Goal: Information Seeking & Learning: Compare options

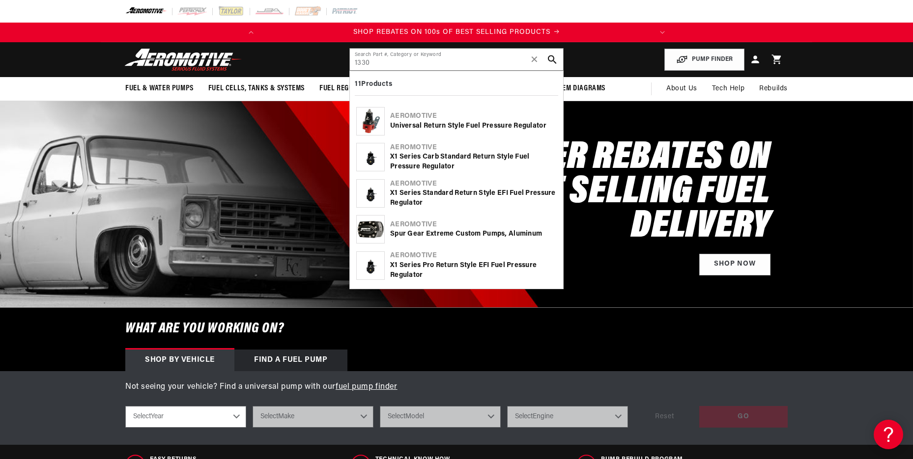
type input "1330"
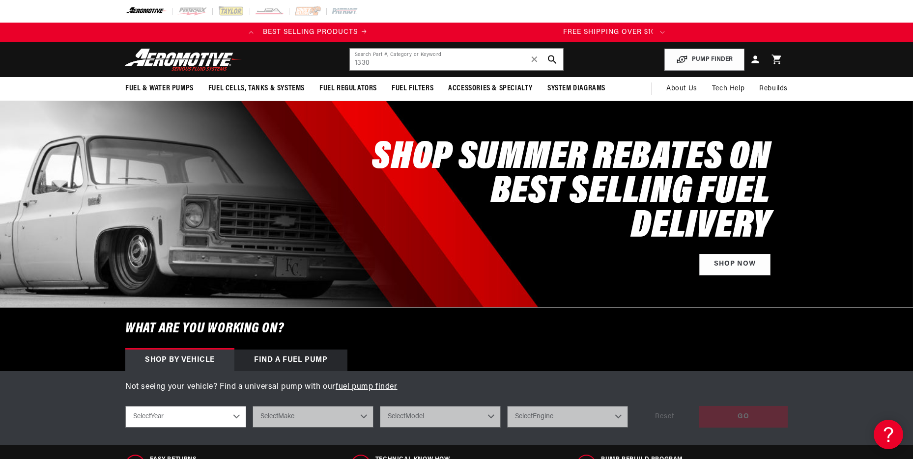
scroll to position [0, 389]
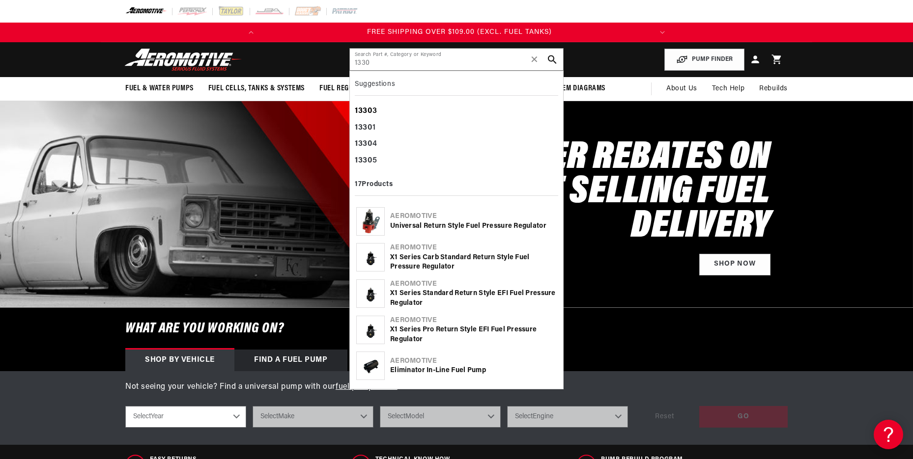
click at [379, 110] on div "1330 3" at bounding box center [456, 111] width 203 height 17
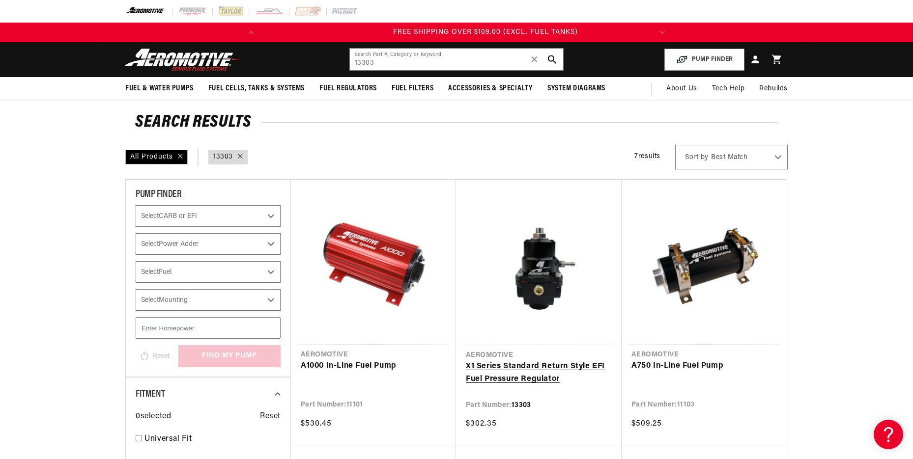
scroll to position [0, 389]
click at [526, 364] on link "X1 Series Standard Return Style EFI Fuel Pressure Regulator" at bounding box center [539, 373] width 146 height 25
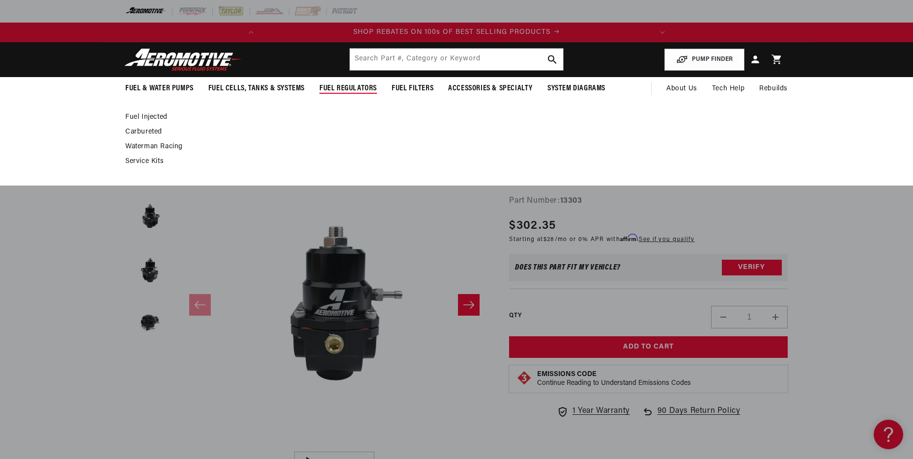
click at [359, 86] on span "Fuel Regulators" at bounding box center [347, 89] width 57 height 10
click at [154, 116] on link "Fuel Injected" at bounding box center [451, 117] width 653 height 9
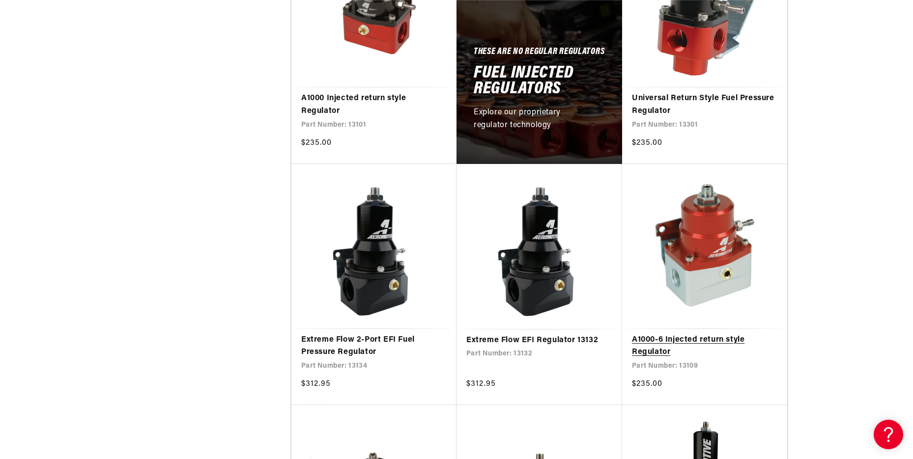
scroll to position [0, 389]
click at [641, 348] on link "A1000-6 Injected return style Regulator" at bounding box center [704, 346] width 145 height 25
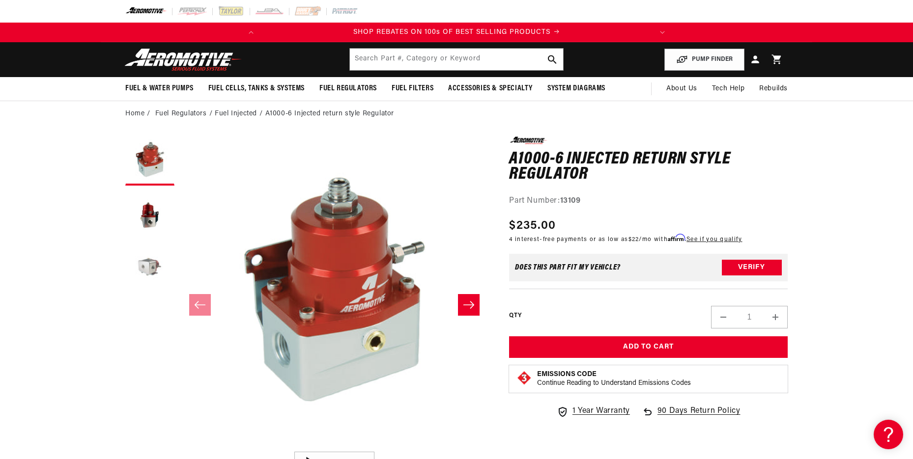
click at [148, 270] on button "Load image 3 in gallery view" at bounding box center [149, 269] width 49 height 49
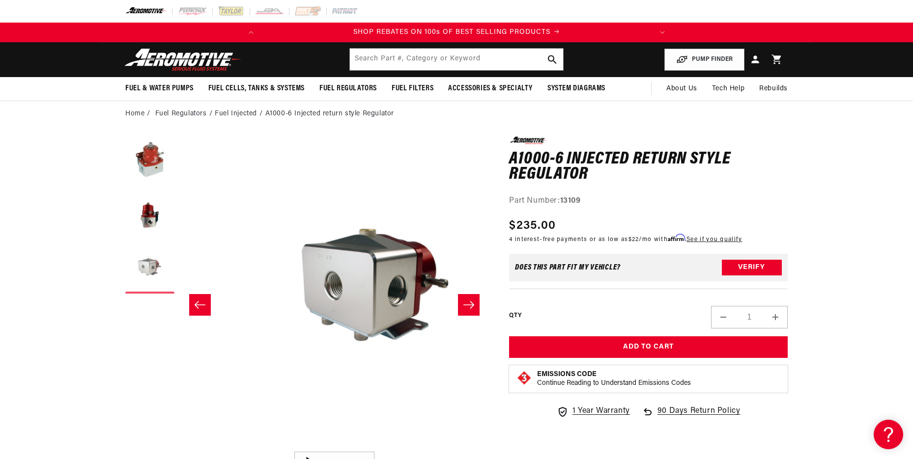
scroll to position [0, 621]
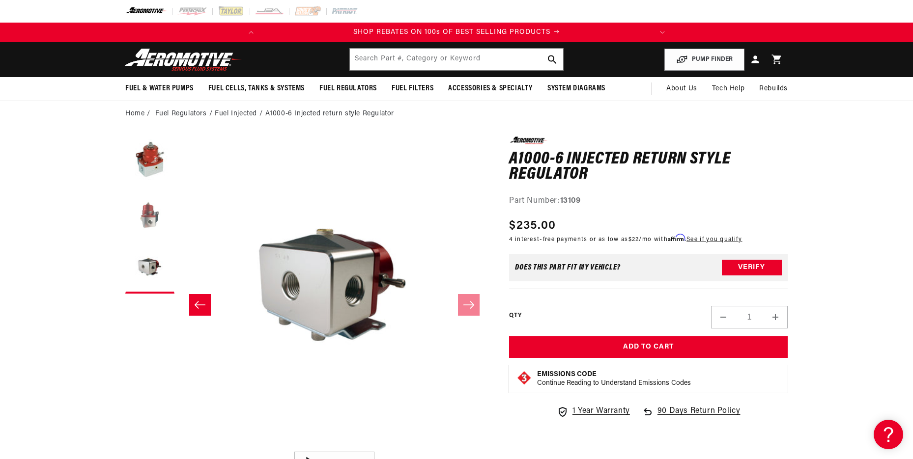
click at [147, 211] on button "Load image 2 in gallery view" at bounding box center [149, 215] width 49 height 49
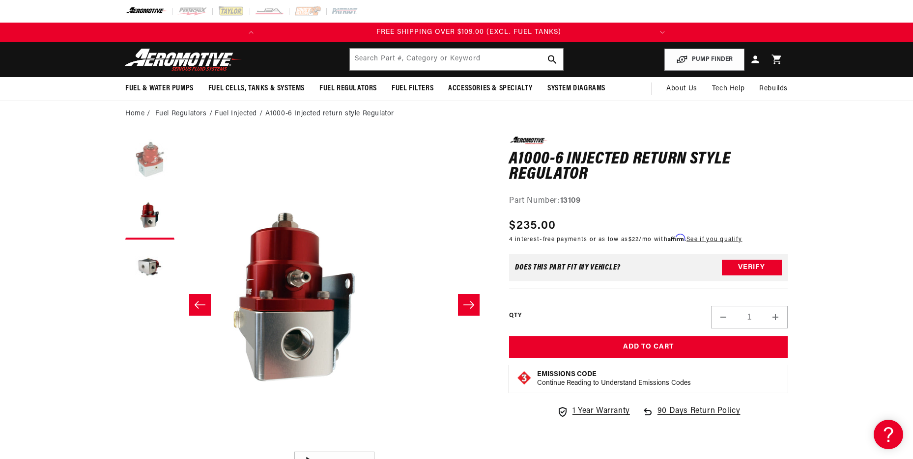
scroll to position [0, 389]
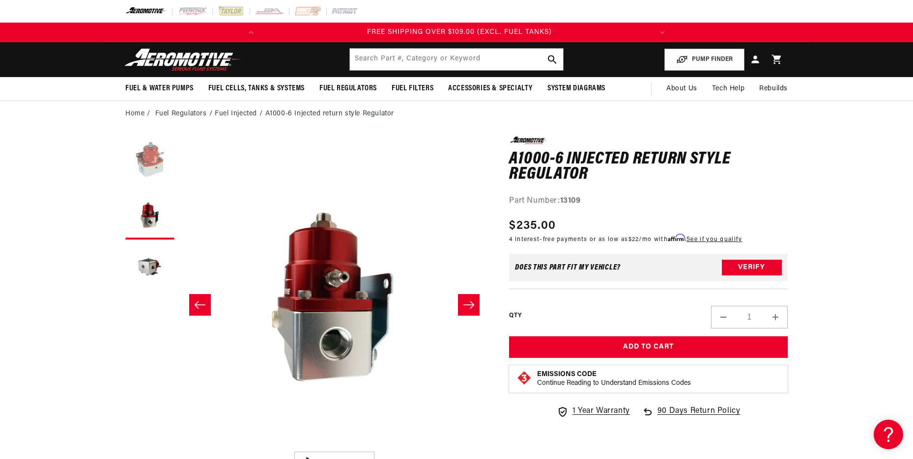
click at [152, 164] on button "Load image 1 in gallery view" at bounding box center [149, 161] width 49 height 49
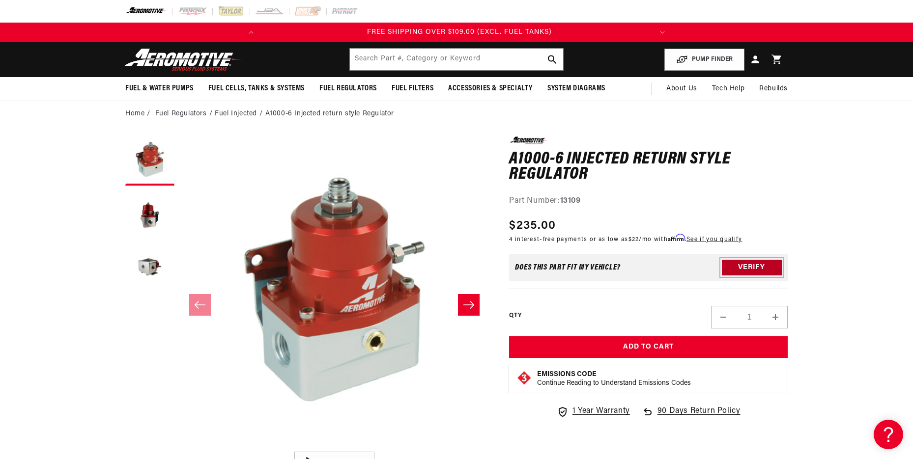
scroll to position [0, 196]
click at [768, 271] on button "Verify" at bounding box center [752, 268] width 60 height 16
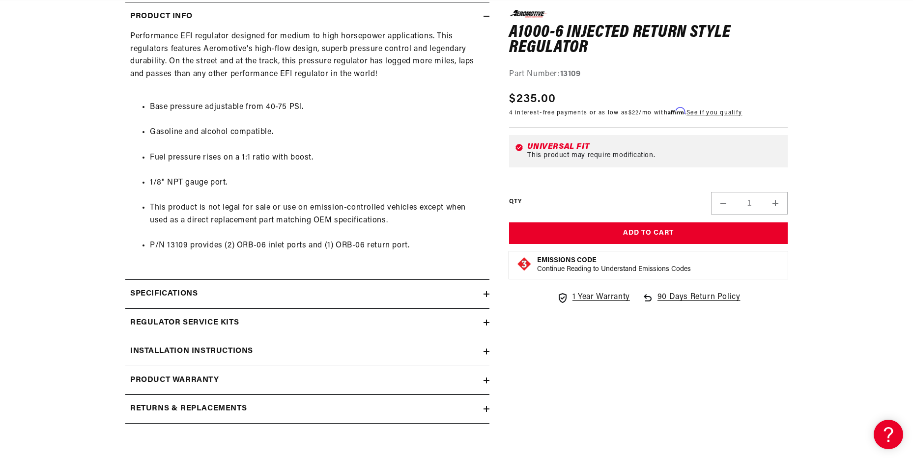
scroll to position [0, 389]
click at [470, 292] on div "Specifications" at bounding box center [304, 294] width 358 height 13
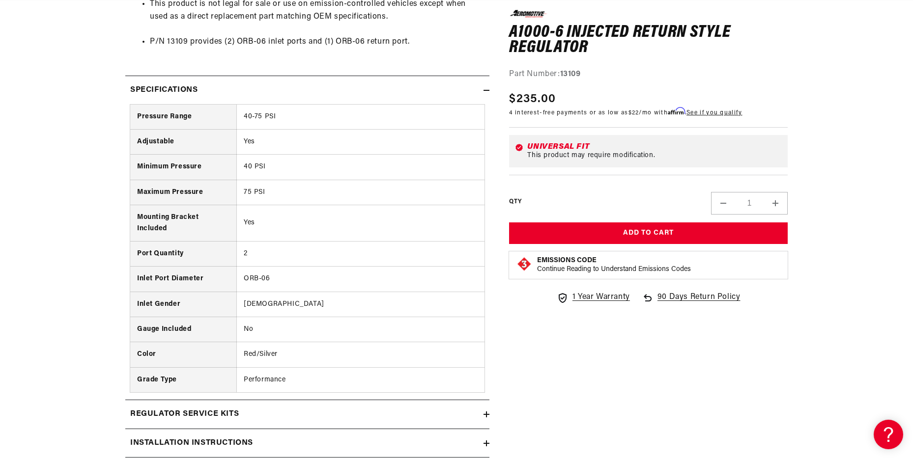
scroll to position [0, 0]
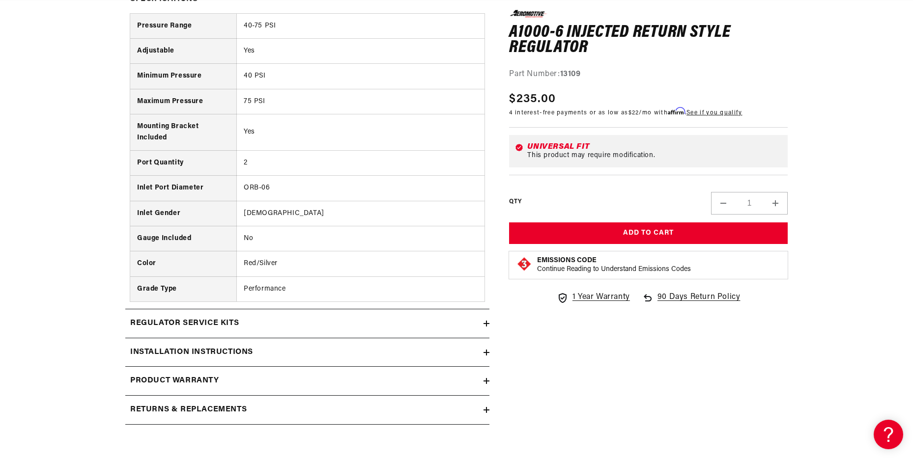
click at [468, 317] on div "Regulator Service Kits" at bounding box center [304, 323] width 358 height 13
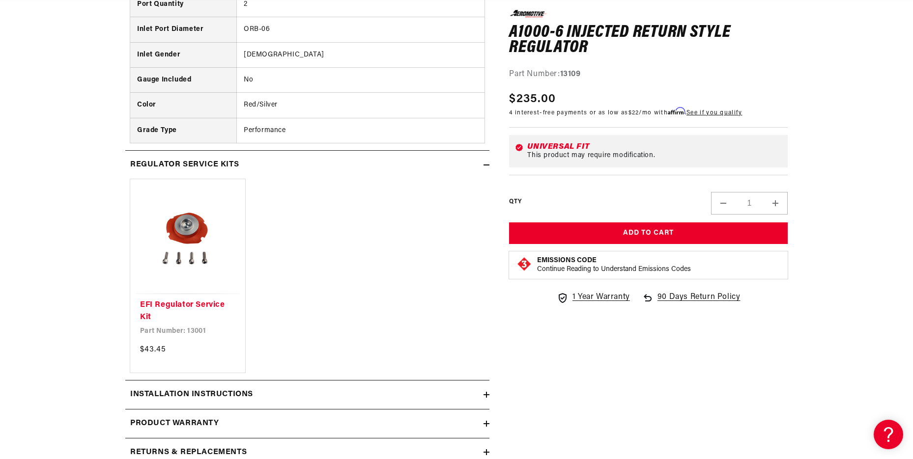
scroll to position [983, 0]
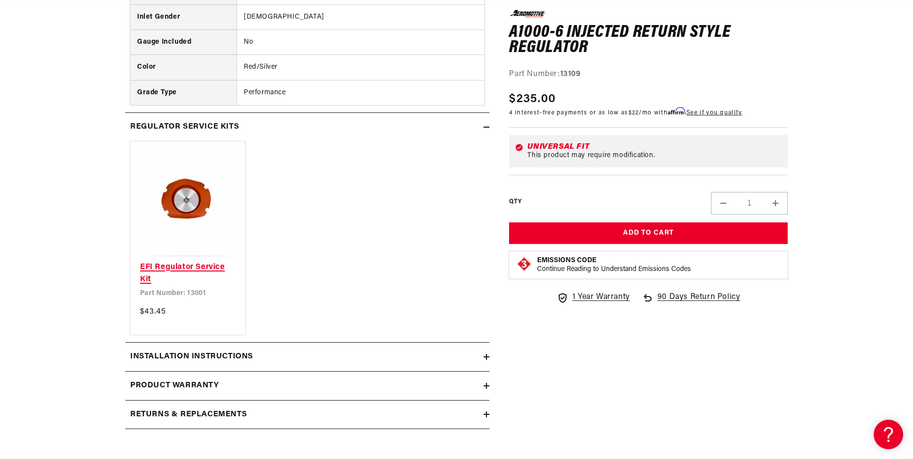
click at [184, 268] on link "EFI Regulator Service Kit" at bounding box center [187, 273] width 95 height 25
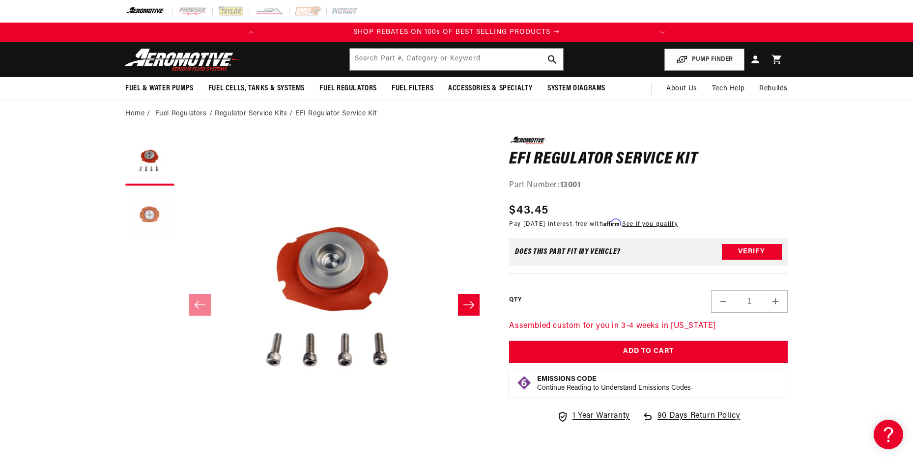
click at [147, 210] on button "Load image 2 in gallery view" at bounding box center [149, 215] width 49 height 49
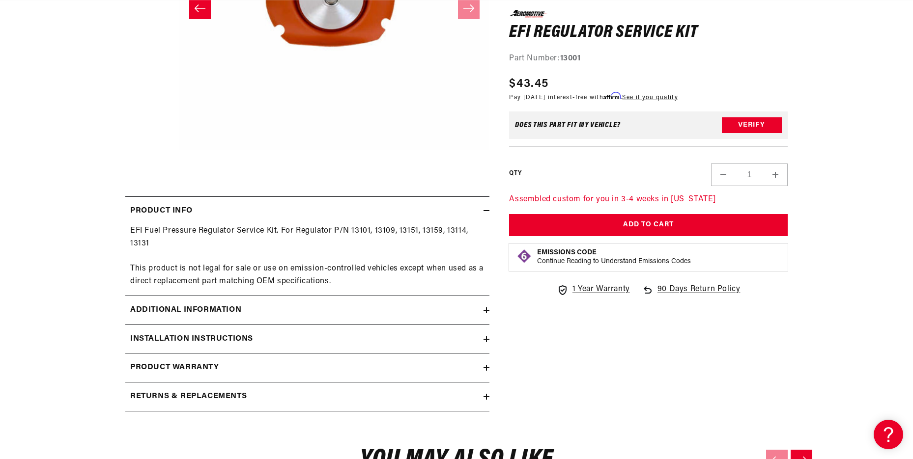
scroll to position [393, 0]
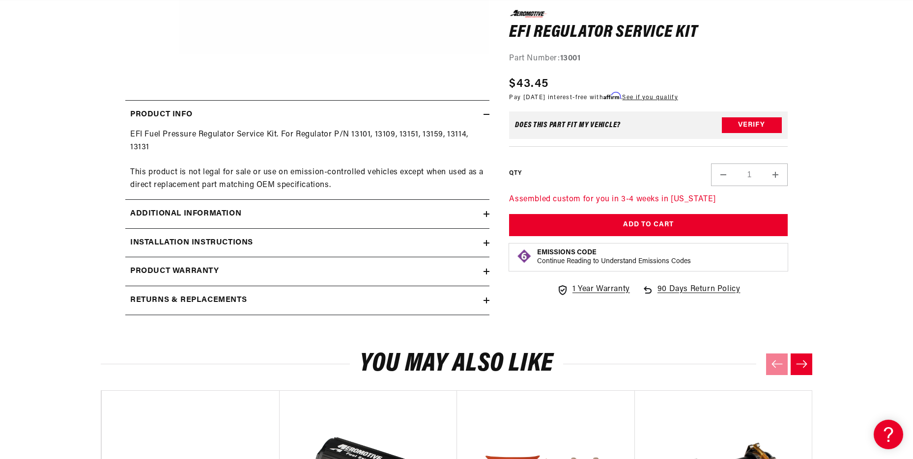
click at [481, 215] on div "Additional information" at bounding box center [304, 214] width 358 height 13
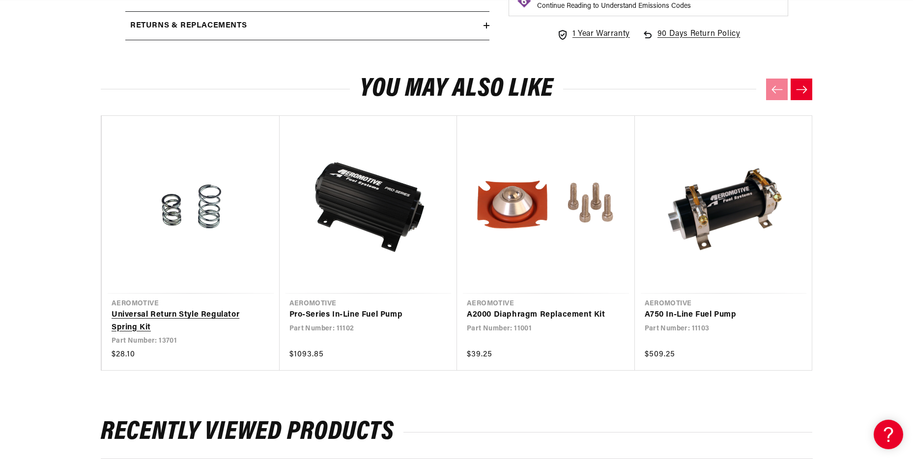
scroll to position [0, 0]
click at [177, 311] on link "Universal Return Style Regulator Spring Kit" at bounding box center [186, 321] width 148 height 25
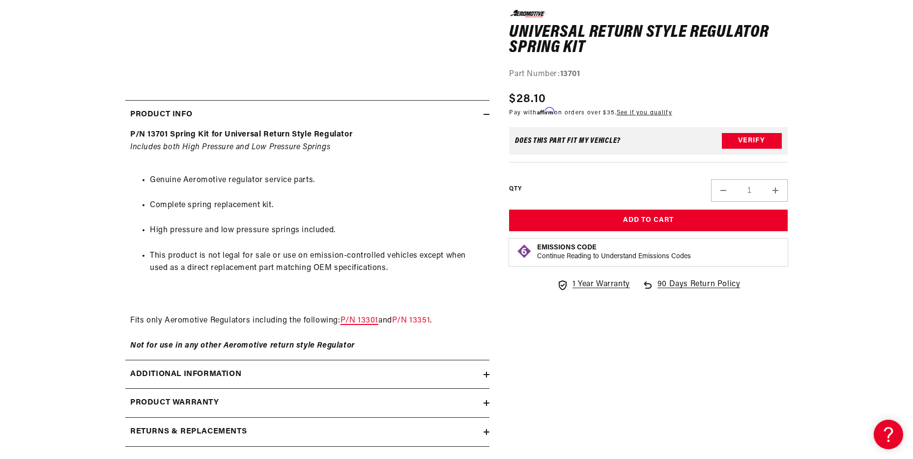
click at [372, 319] on link "P/N 13301" at bounding box center [360, 321] width 38 height 8
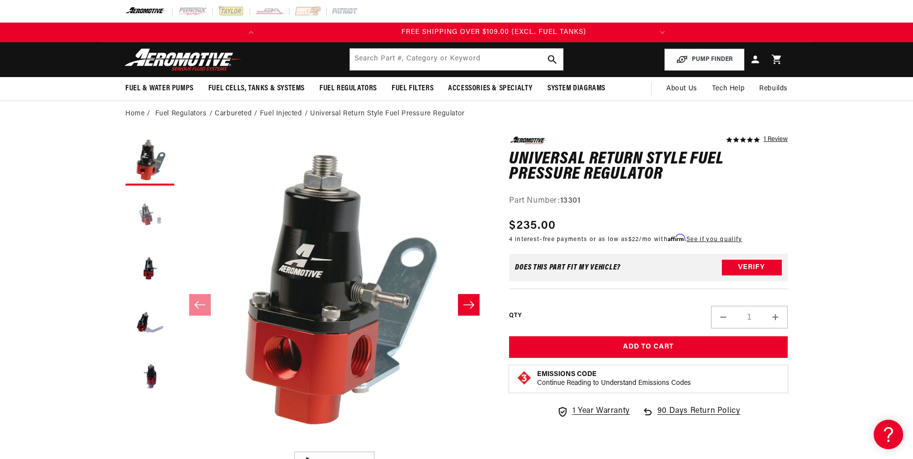
click at [147, 212] on button "Load image 2 in gallery view" at bounding box center [149, 215] width 49 height 49
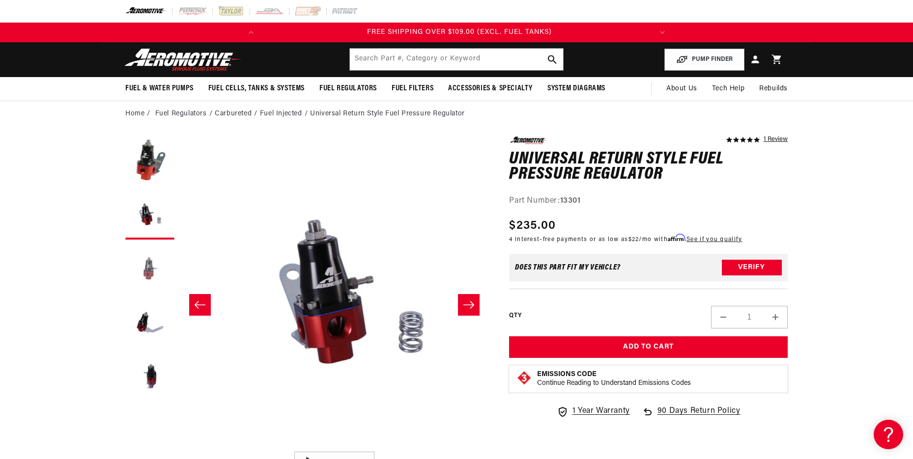
scroll to position [0, 310]
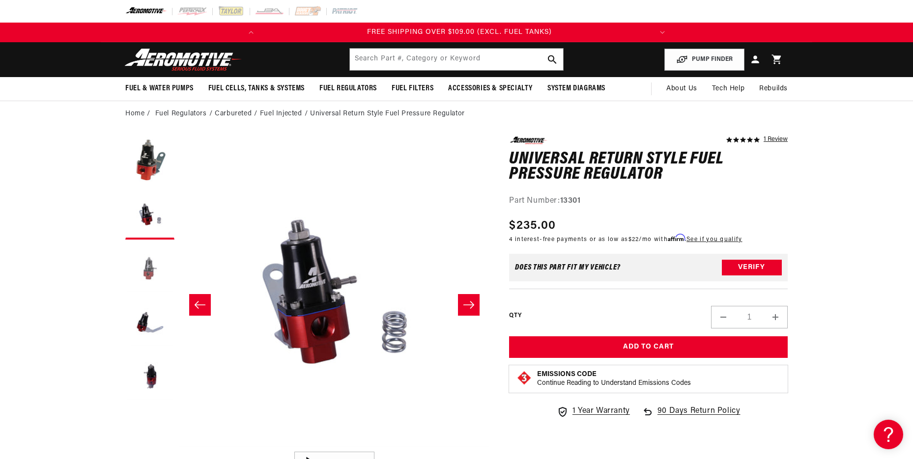
click at [142, 284] on button "Load image 3 in gallery view" at bounding box center [149, 269] width 49 height 49
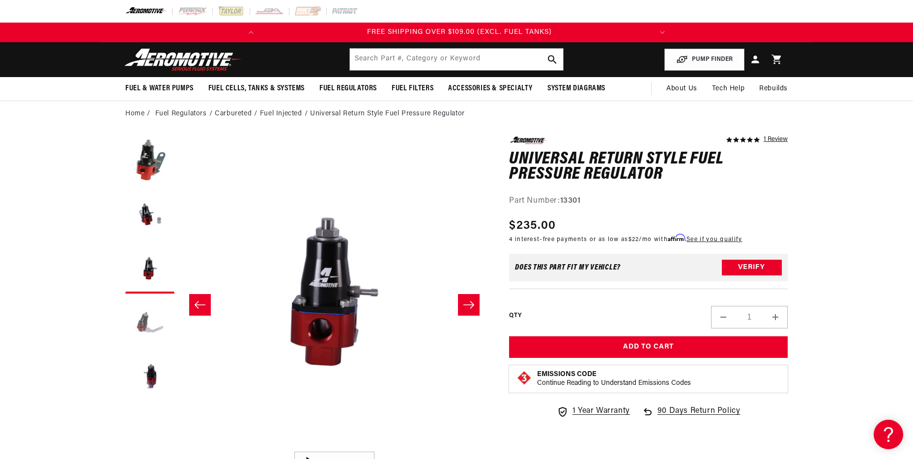
click at [143, 312] on button "Load image 4 in gallery view" at bounding box center [149, 323] width 49 height 49
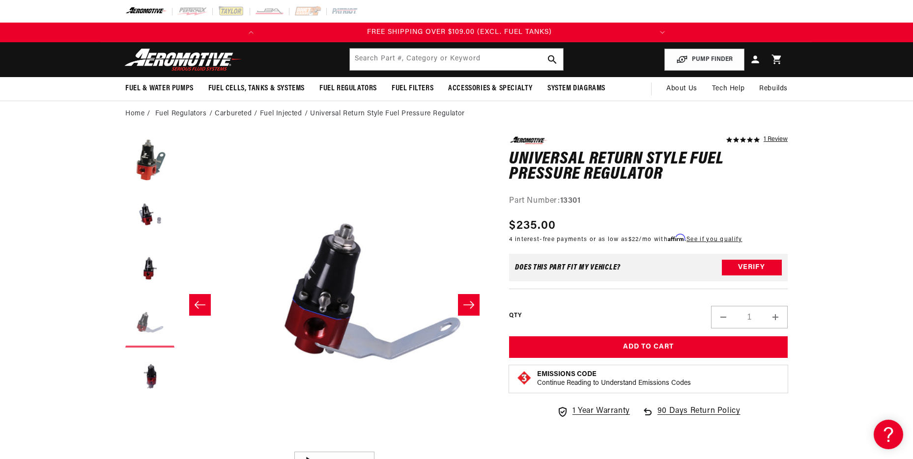
scroll to position [0, 931]
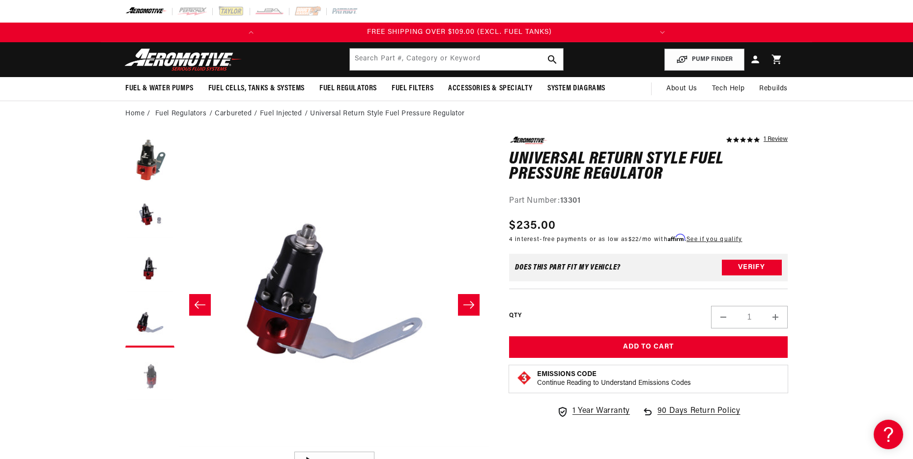
click at [151, 367] on button "Load image 5 in gallery view" at bounding box center [149, 377] width 49 height 49
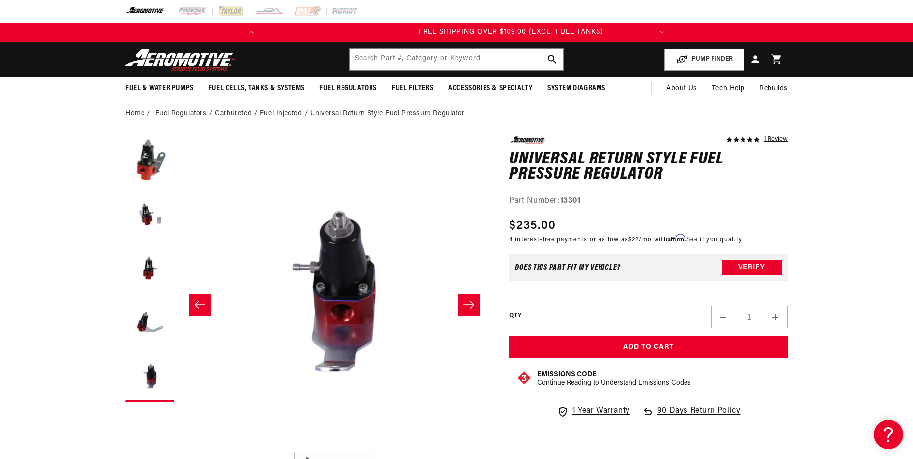
scroll to position [0, 389]
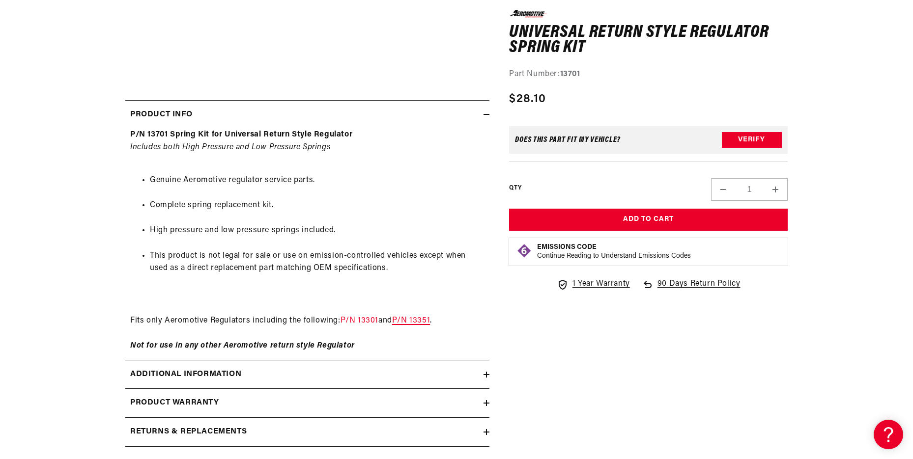
click at [429, 318] on link "P/N 13351" at bounding box center [411, 321] width 38 height 8
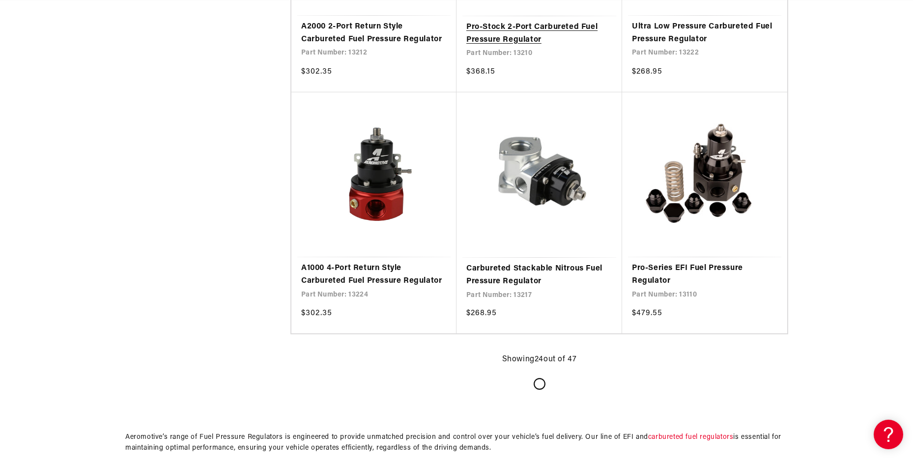
scroll to position [1867, 0]
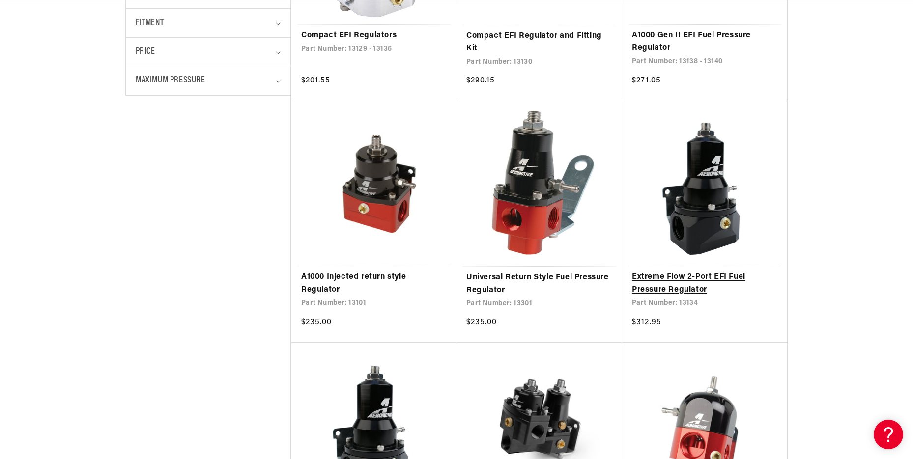
click at [663, 278] on link "Extreme Flow 2-Port EFI Fuel Pressure Regulator" at bounding box center [704, 283] width 145 height 25
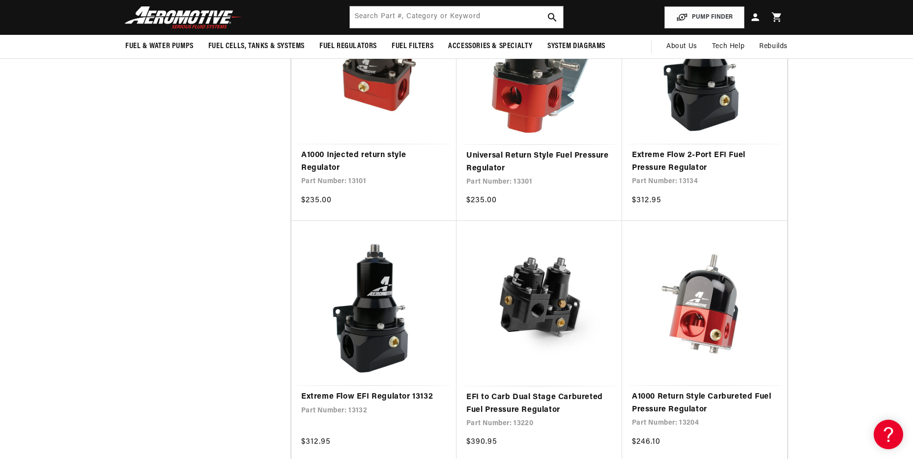
scroll to position [491, 0]
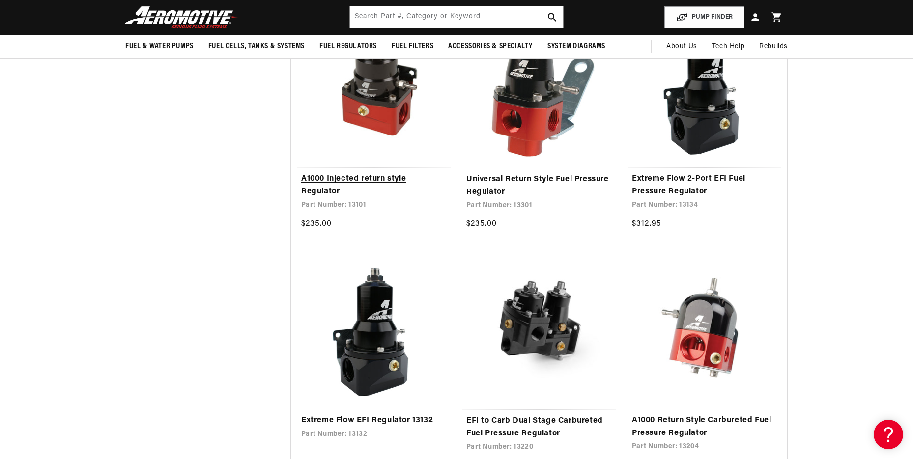
click at [322, 186] on link "A1000 Injected return style Regulator" at bounding box center [373, 185] width 145 height 25
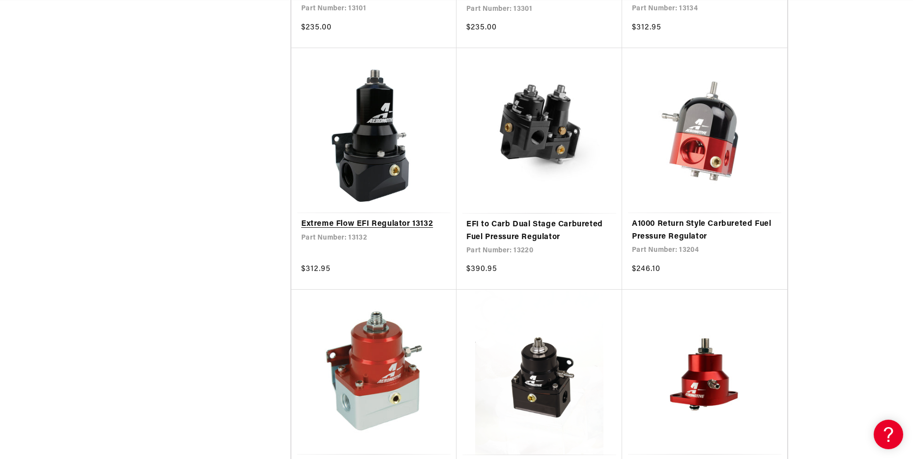
scroll to position [0, 0]
click at [358, 223] on link "Extreme Flow EFI Regulator 13132" at bounding box center [373, 224] width 145 height 13
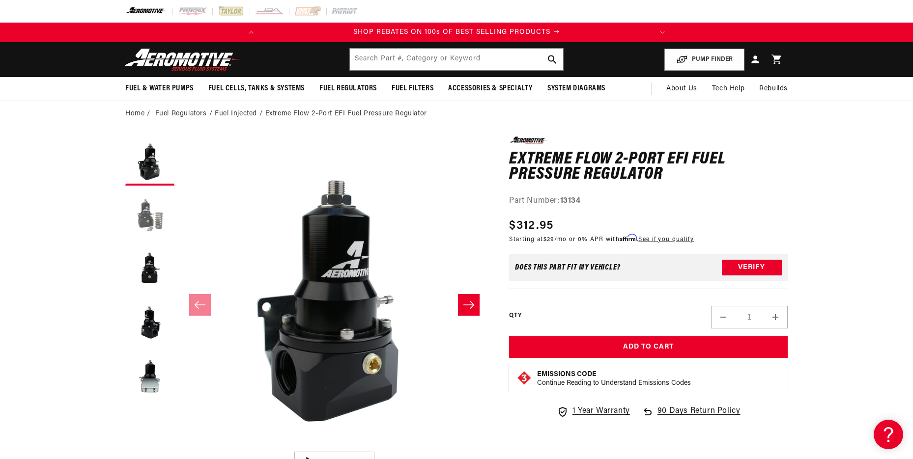
click at [149, 217] on button "Load image 2 in gallery view" at bounding box center [149, 215] width 49 height 49
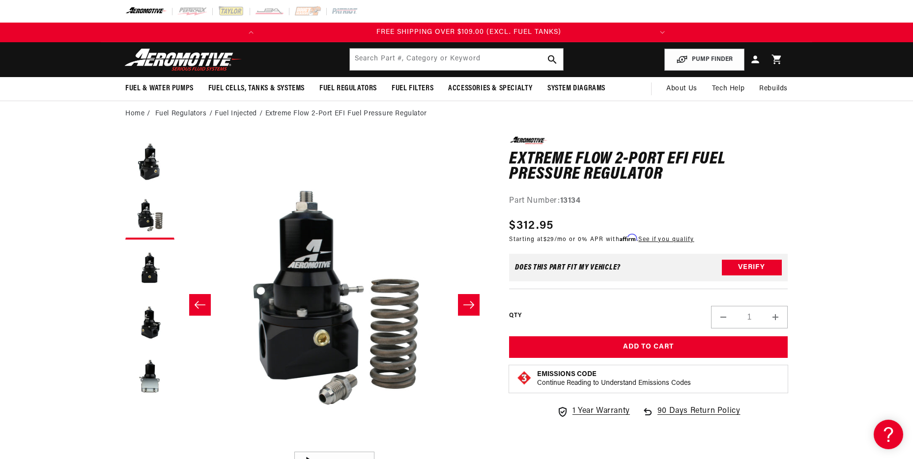
scroll to position [0, 389]
